Goal: Task Accomplishment & Management: Use online tool/utility

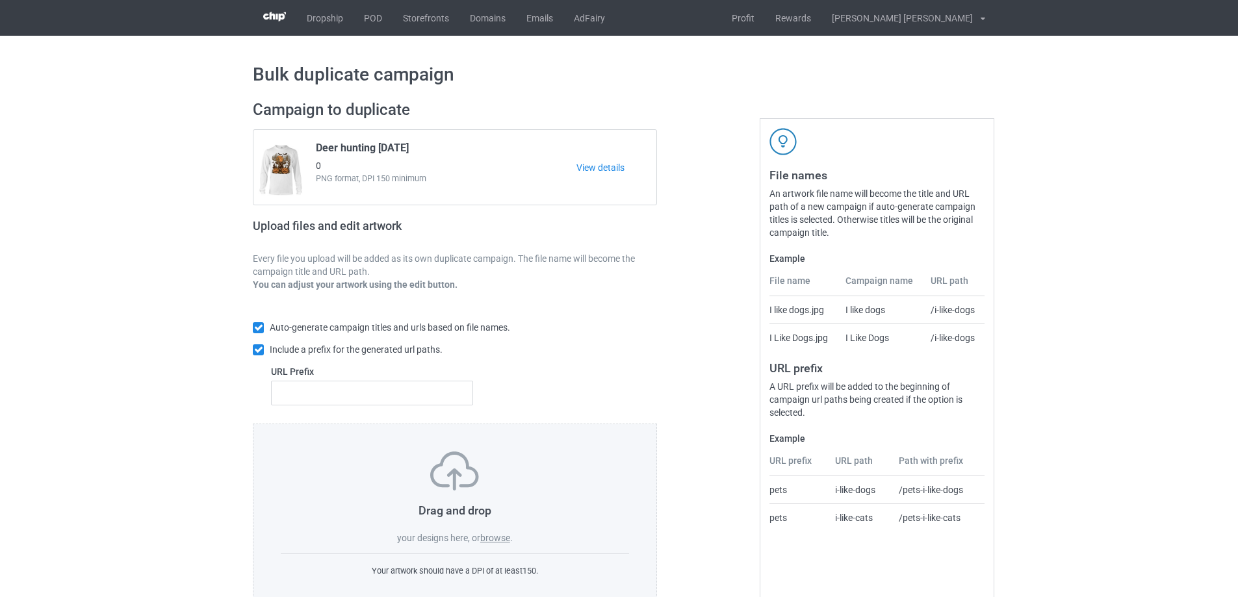
click at [504, 532] on div "Drag and drop your designs here, or browse ." at bounding box center [455, 498] width 348 height 93
click at [504, 536] on label "browse" at bounding box center [495, 538] width 30 height 10
click at [0, 0] on input "browse" at bounding box center [0, 0] width 0 height 0
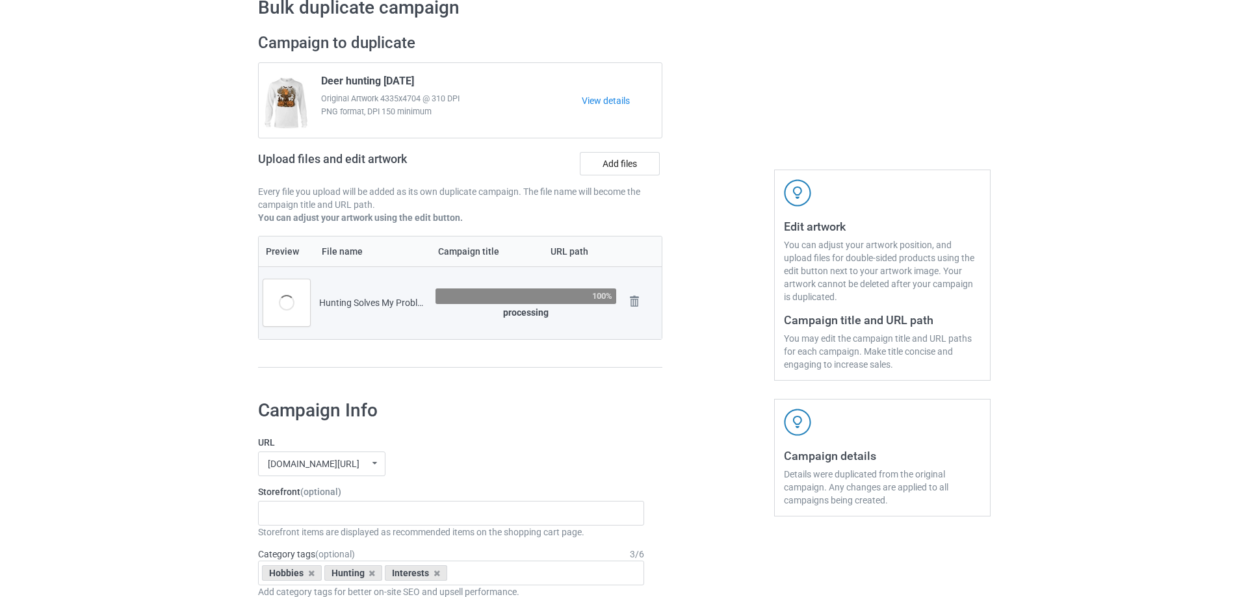
scroll to position [130, 0]
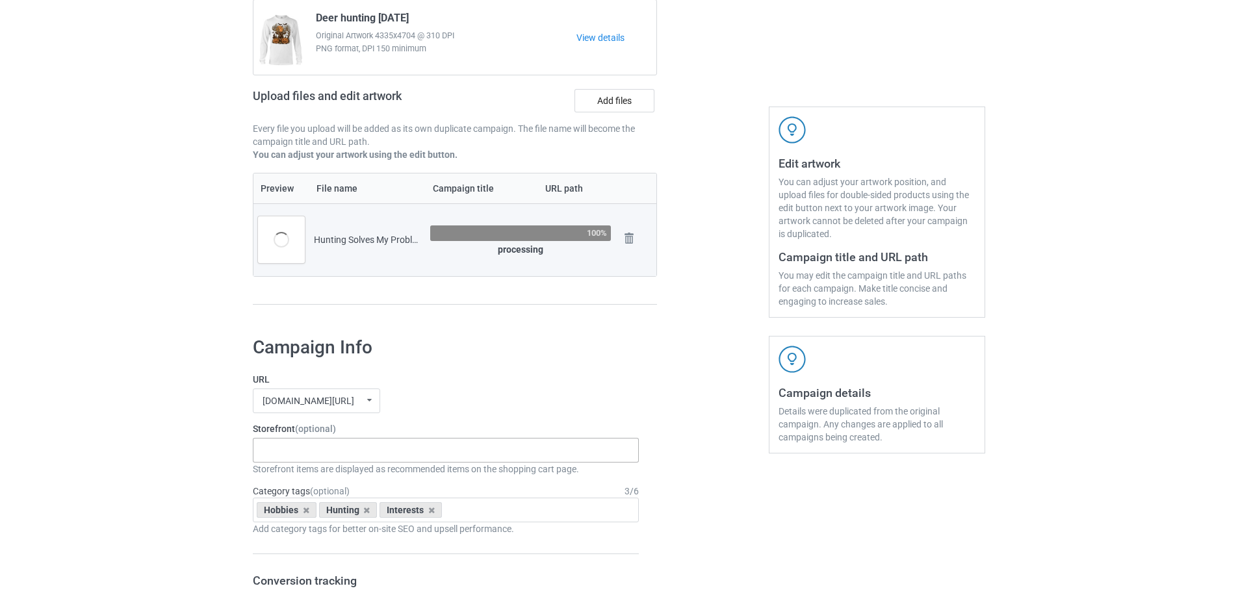
click at [311, 453] on div "Gifts For Bikers No Hobby [DATE] Hide And Seek World Champion Sasquatch I Love …" at bounding box center [446, 450] width 386 height 25
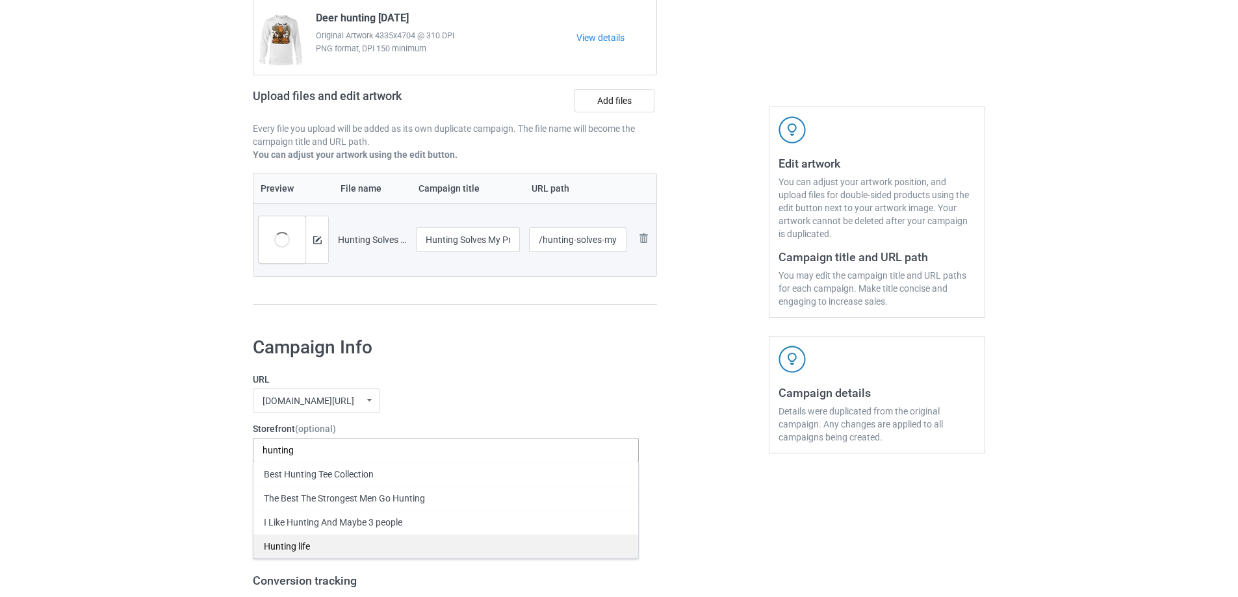
type input "hunting"
click at [309, 554] on div "Hunting life" at bounding box center [445, 546] width 385 height 24
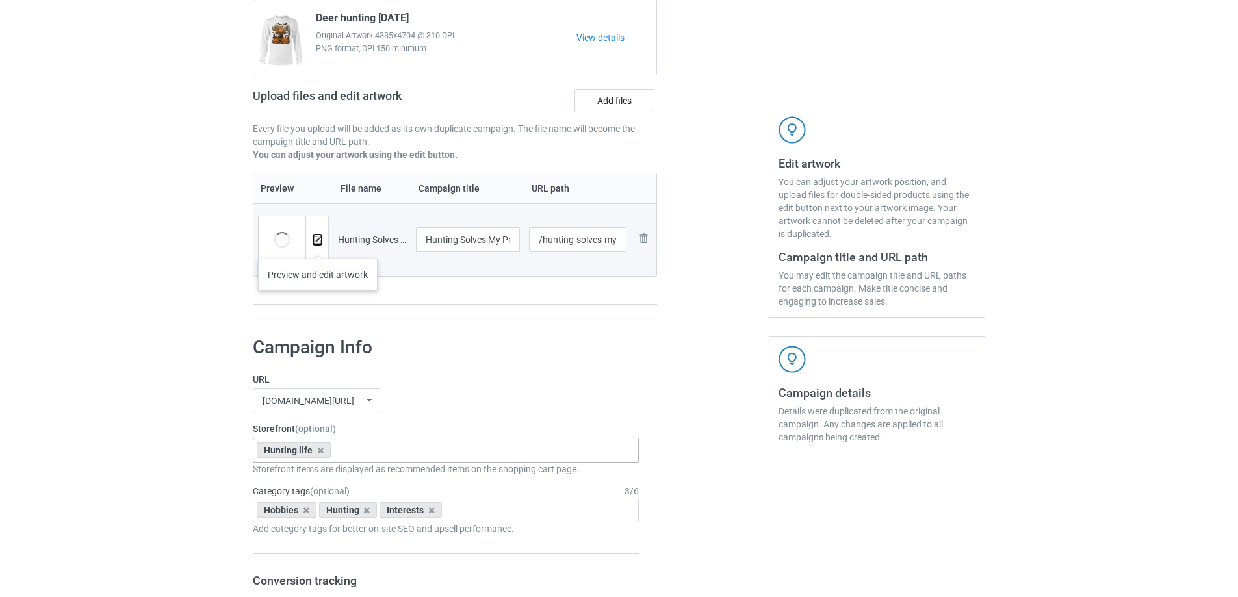
click at [318, 245] on button at bounding box center [317, 240] width 8 height 10
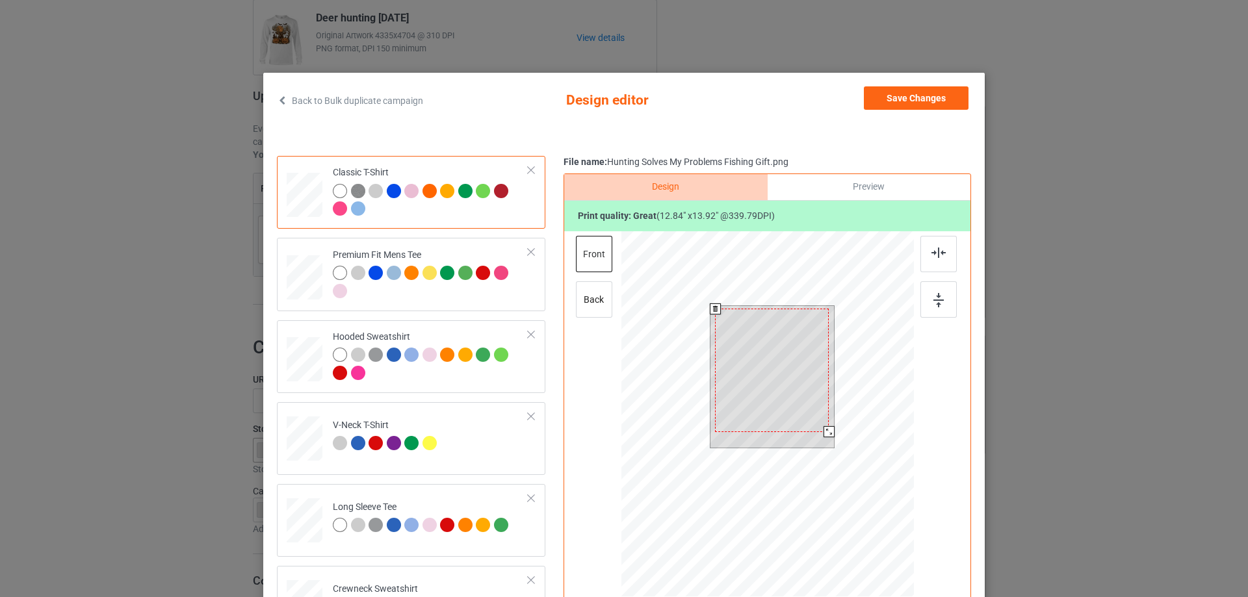
drag, startPoint x: 826, startPoint y: 432, endPoint x: 820, endPoint y: 433, distance: 6.5
click at [823, 433] on div at bounding box center [828, 431] width 11 height 11
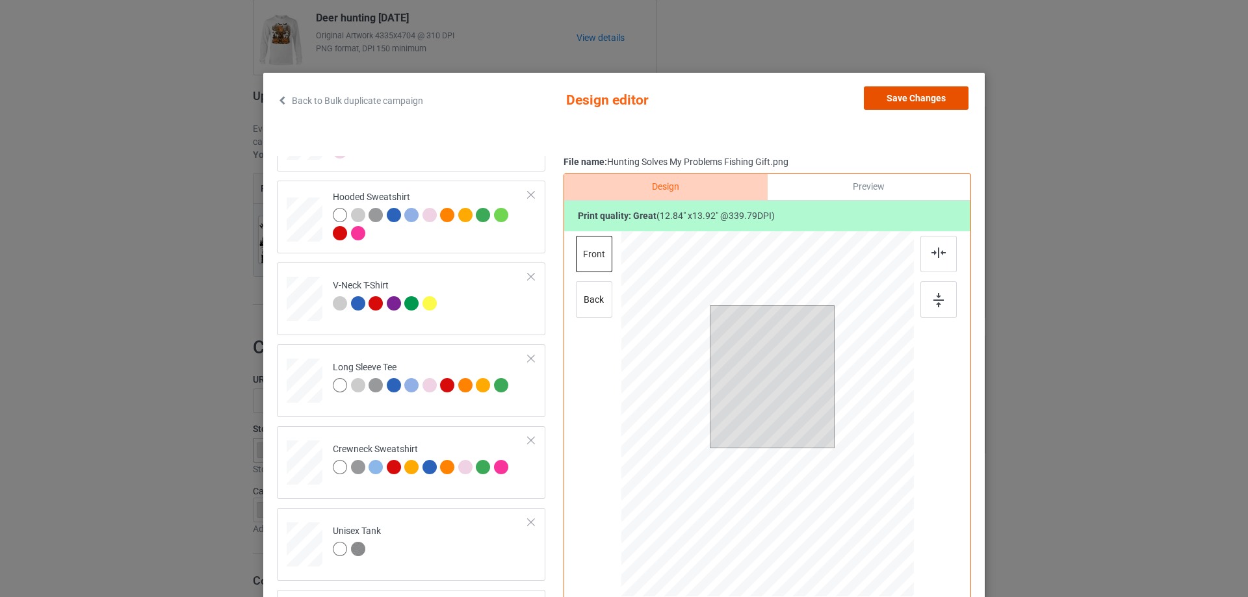
click at [920, 102] on button "Save Changes" at bounding box center [916, 97] width 105 height 23
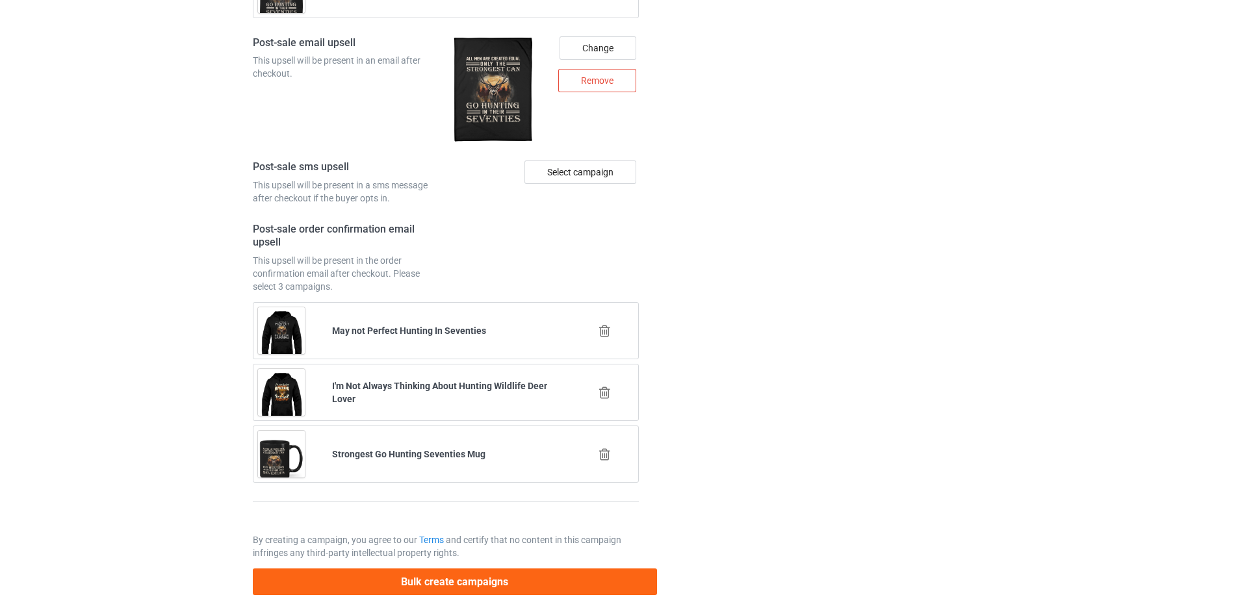
scroll to position [1765, 0]
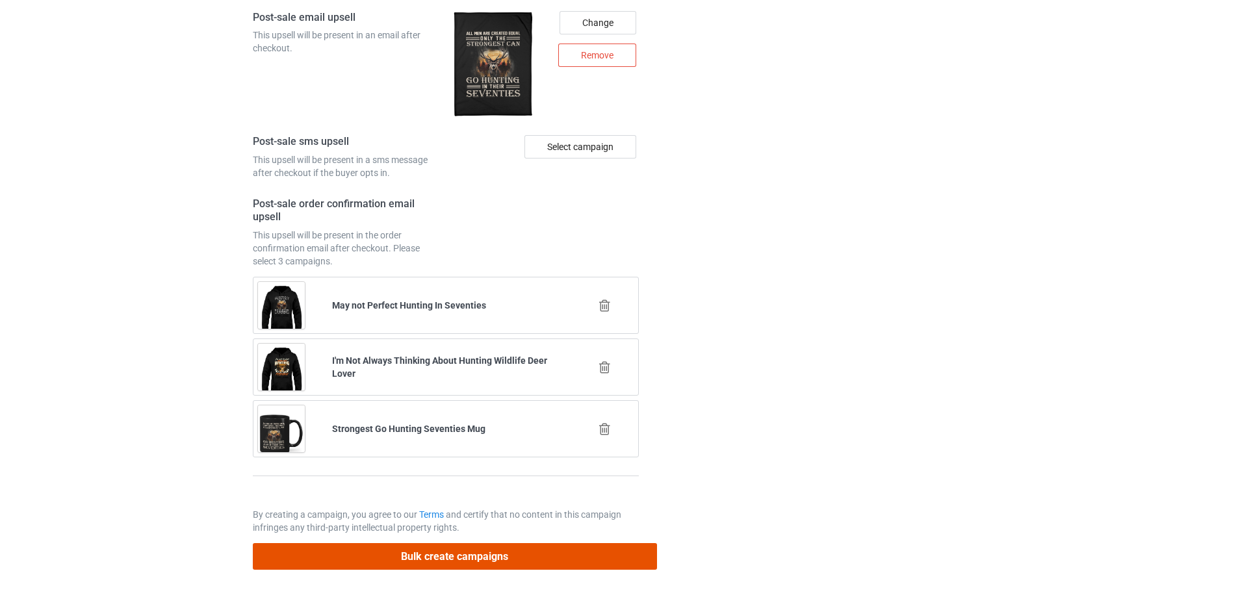
click at [444, 556] on button "Bulk create campaigns" at bounding box center [455, 556] width 404 height 27
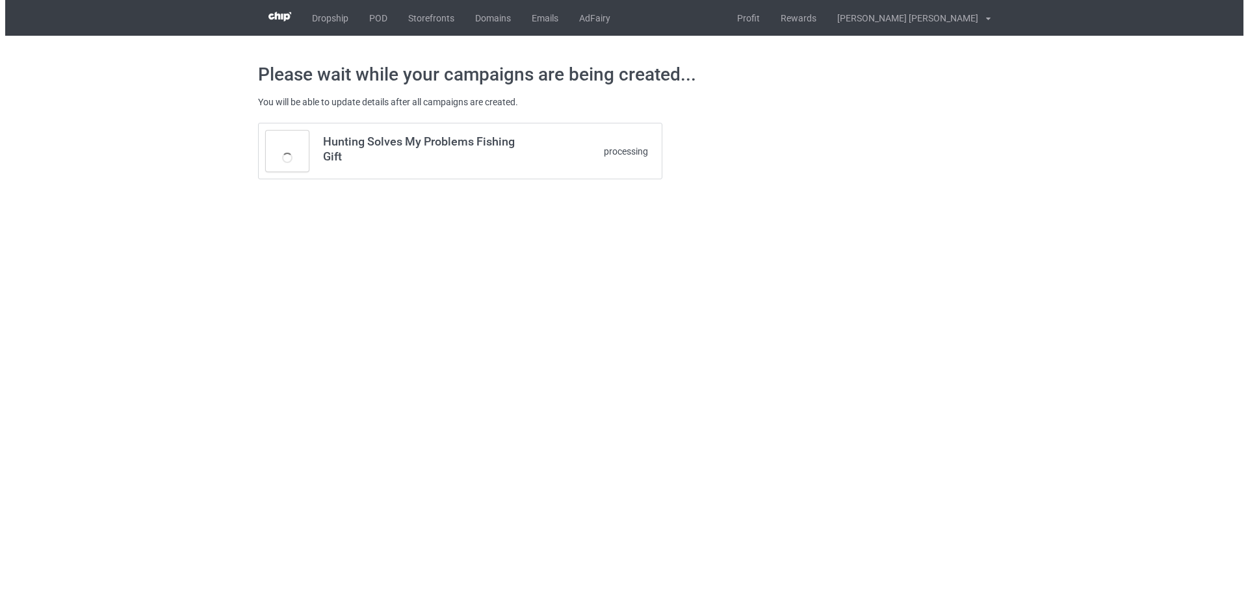
scroll to position [0, 0]
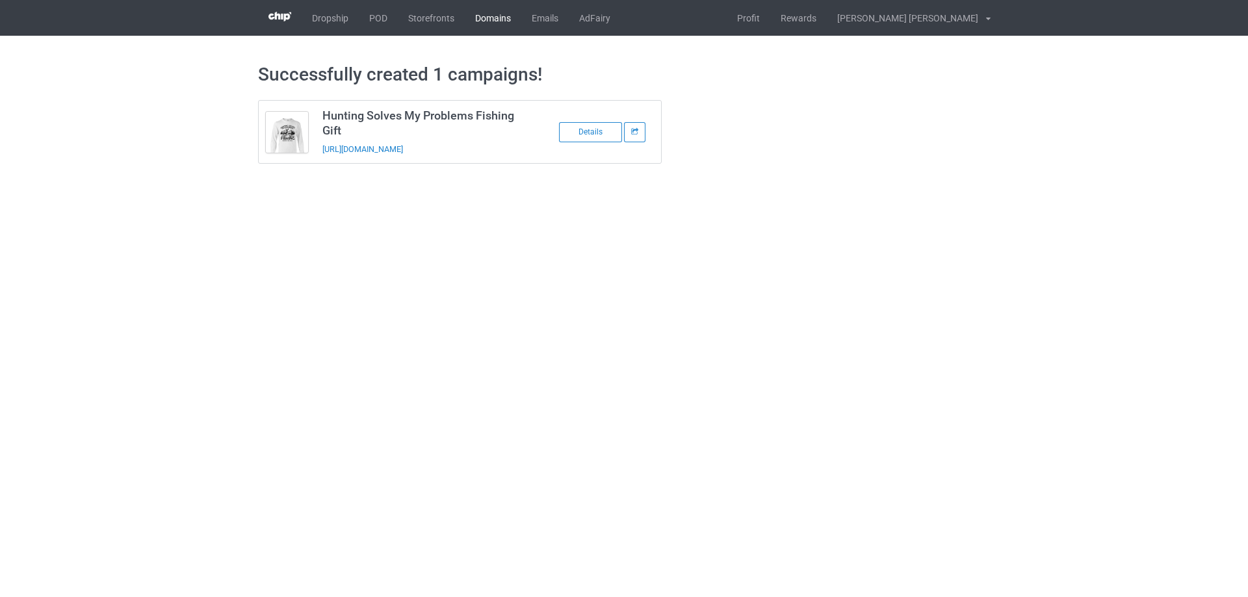
click at [482, 12] on link "Domains" at bounding box center [493, 18] width 57 height 36
